Goal: Navigation & Orientation: Find specific page/section

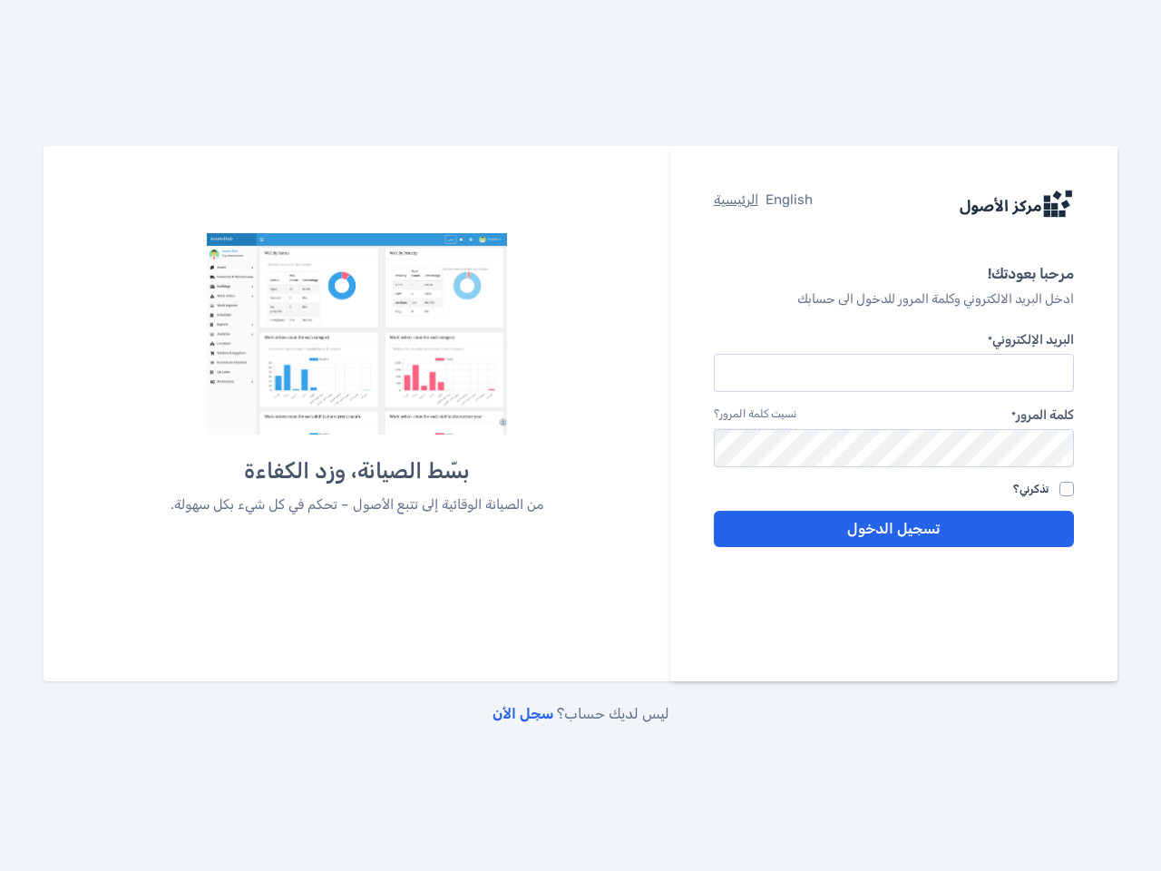
click at [581, 435] on div "بسّط الصيانة، وزد الكفاءة من الصيانة الوقائية إلى تتبع الأصول – تحكم في كل شيء …" at bounding box center [357, 402] width 502 height 339
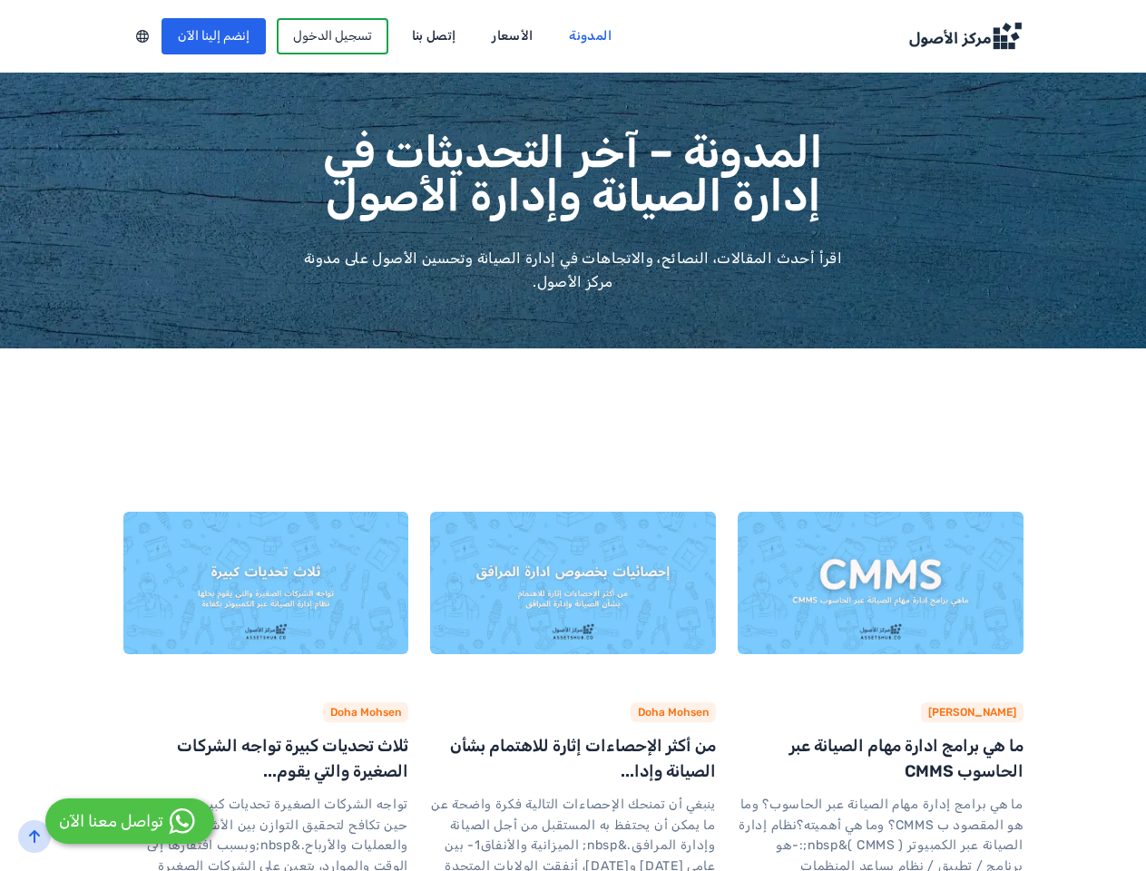
click at [123, 36] on div at bounding box center [142, 36] width 38 height 24
click at [1016, 716] on link "[PERSON_NAME]" at bounding box center [972, 712] width 88 height 13
click at [699, 716] on link "Doha Mohsen" at bounding box center [673, 712] width 71 height 13
click at [339, 716] on link "Doha Mohsen" at bounding box center [365, 712] width 71 height 13
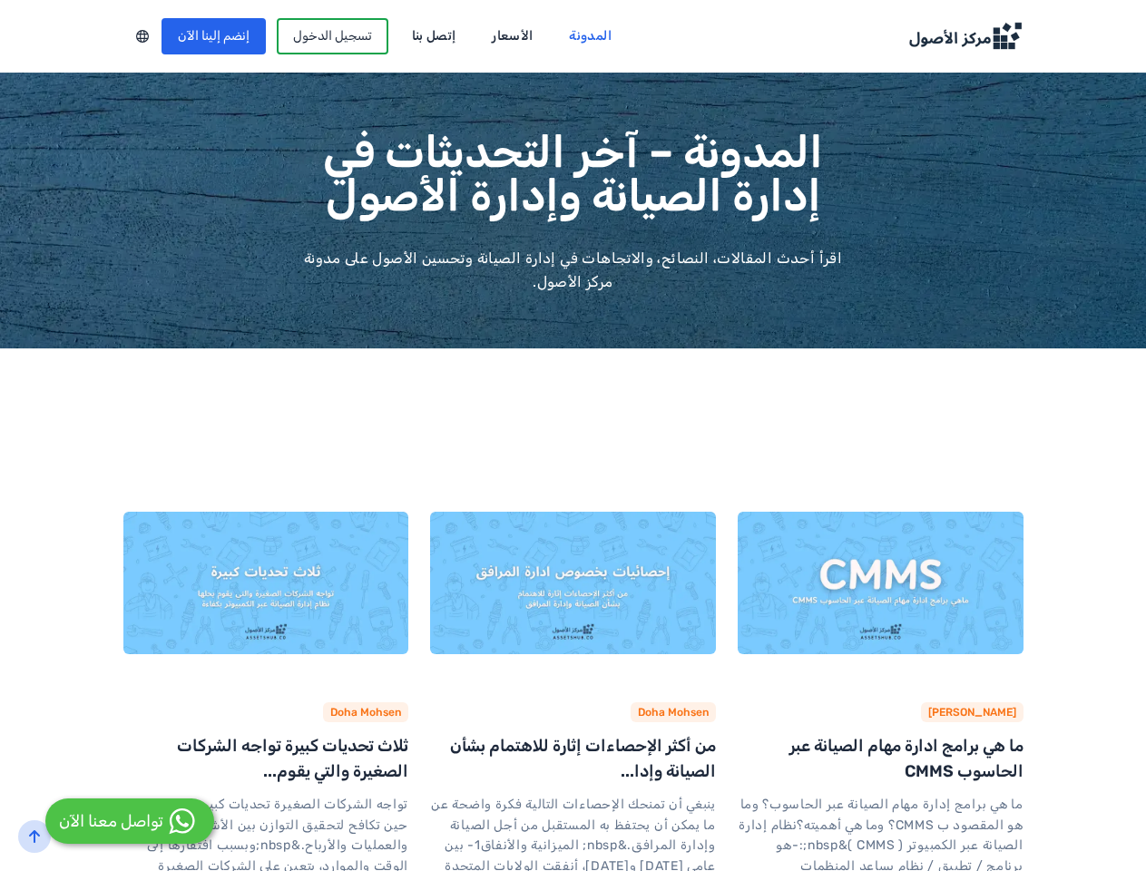
click at [34, 836] on icon "back-to-top" at bounding box center [34, 836] width 15 height 15
